Goal: Task Accomplishment & Management: Complete application form

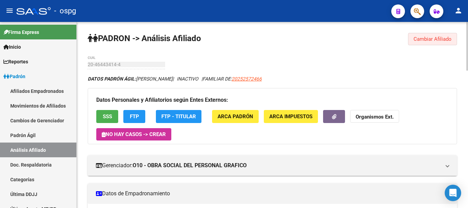
click at [432, 37] on span "Cambiar Afiliado" at bounding box center [432, 39] width 38 height 6
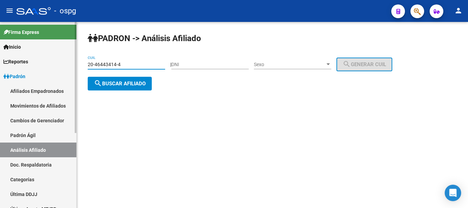
drag, startPoint x: 133, startPoint y: 65, endPoint x: 59, endPoint y: 75, distance: 74.9
click at [59, 75] on mat-sidenav-container "Firma Express Inicio Calendario SSS Instructivos Contacto OS Reportes Ingresos …" at bounding box center [234, 115] width 468 height 186
type input "20-43405870-9"
click at [123, 85] on span "search Buscar afiliado" at bounding box center [120, 83] width 52 height 6
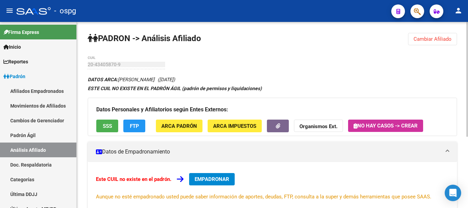
click at [229, 177] on span "EMPADRONAR" at bounding box center [211, 179] width 35 height 6
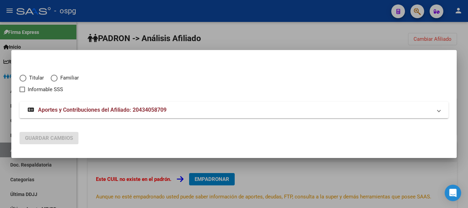
click at [25, 78] on span "Elija una opción" at bounding box center [23, 78] width 7 height 7
click at [25, 78] on input "Titular" at bounding box center [23, 78] width 7 height 7
radio input "true"
checkbox input "true"
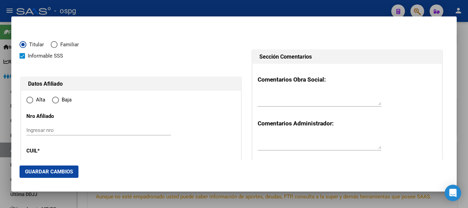
type input "20-43405870-9"
radio input "true"
type input "43405870"
type input "BRITE"
type input "[PERSON_NAME]"
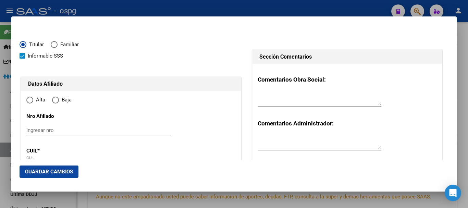
type input "[DATE]"
type input "LANUS OESTE"
type input "1824"
type input "CNEL [PERSON_NAME]"
type input "2685"
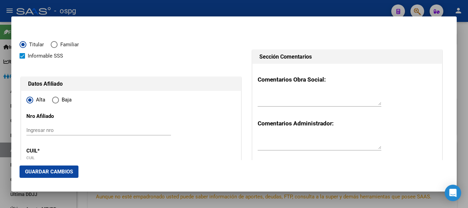
type input "LANUS OESTE"
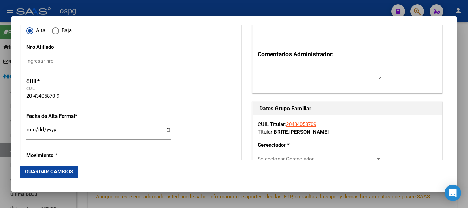
scroll to position [81, 0]
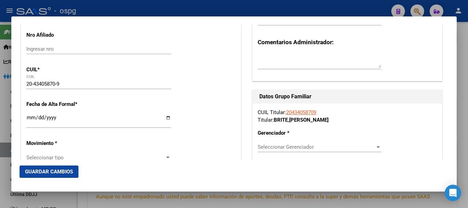
click at [29, 116] on input "Ingresar fecha" at bounding box center [98, 120] width 144 height 11
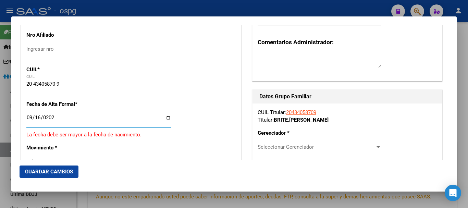
type input "[DATE]"
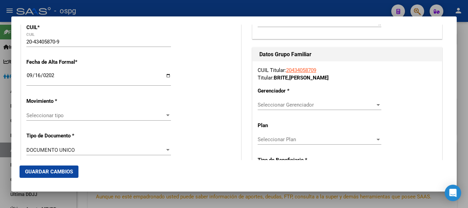
scroll to position [126, 0]
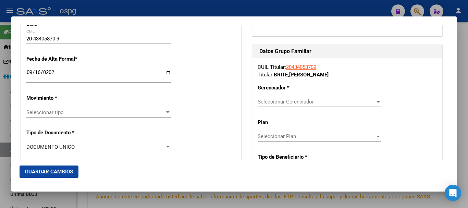
click at [167, 113] on div at bounding box center [167, 112] width 3 height 2
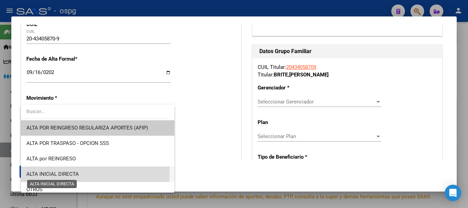
click at [56, 172] on span "ALTA INICIAL DIRECTA" at bounding box center [52, 174] width 52 height 6
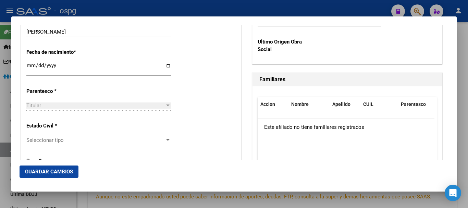
scroll to position [355, 0]
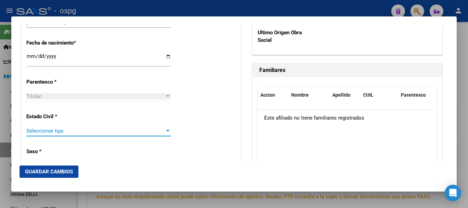
click at [167, 130] on div at bounding box center [167, 131] width 3 height 2
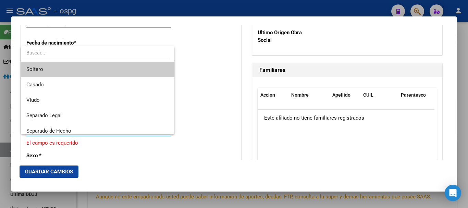
click at [50, 72] on span "Soltero" at bounding box center [97, 69] width 142 height 15
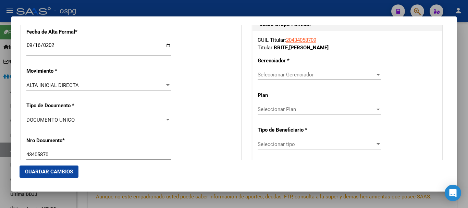
scroll to position [144, 0]
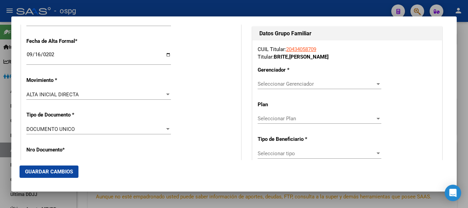
click at [376, 84] on div at bounding box center [377, 84] width 3 height 2
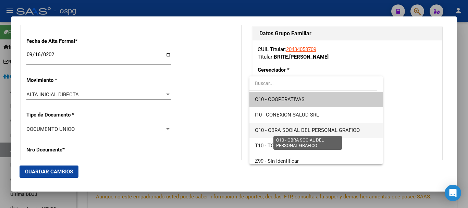
click at [338, 129] on span "O10 - OBRA SOCIAL DEL PERSONAL GRAFICO" at bounding box center [307, 130] width 105 height 6
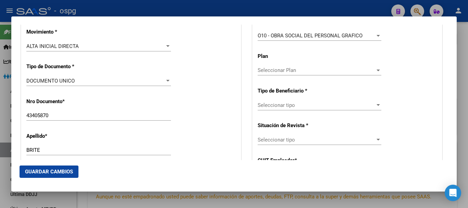
scroll to position [213, 0]
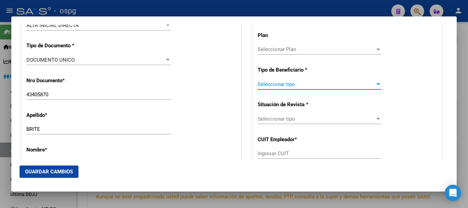
click at [376, 85] on div at bounding box center [377, 84] width 3 height 2
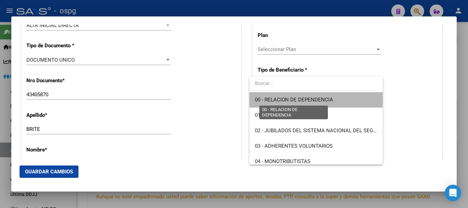
click at [320, 100] on span "00 - RELACION DE DEPENDENCIA" at bounding box center [294, 100] width 78 height 6
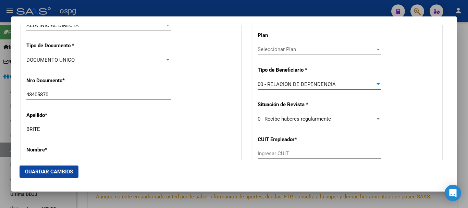
type input "33-50026289-9"
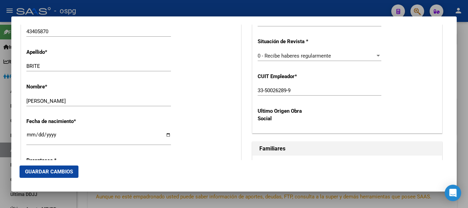
scroll to position [279, 0]
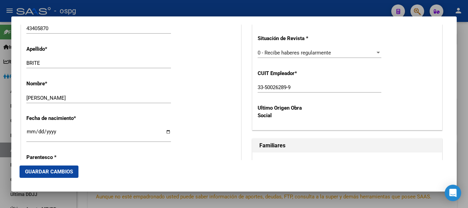
click at [69, 175] on button "Guardar Cambios" at bounding box center [49, 171] width 59 height 12
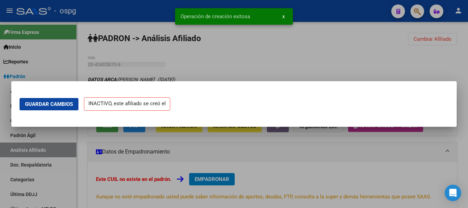
scroll to position [0, 0]
